Goal: Task Accomplishment & Management: Complete application form

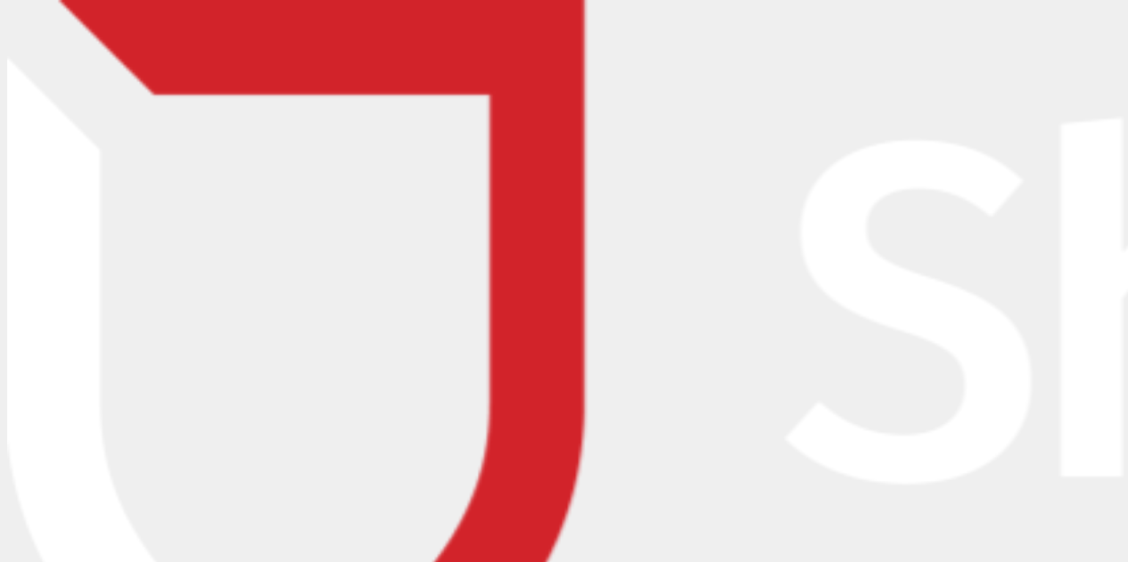
type input "kylie.porteos@centrewest.com.au"
type input "[PERSON_NAME][EMAIL_ADDRESS][DOMAIN_NAME]"
